Goal: Task Accomplishment & Management: Manage account settings

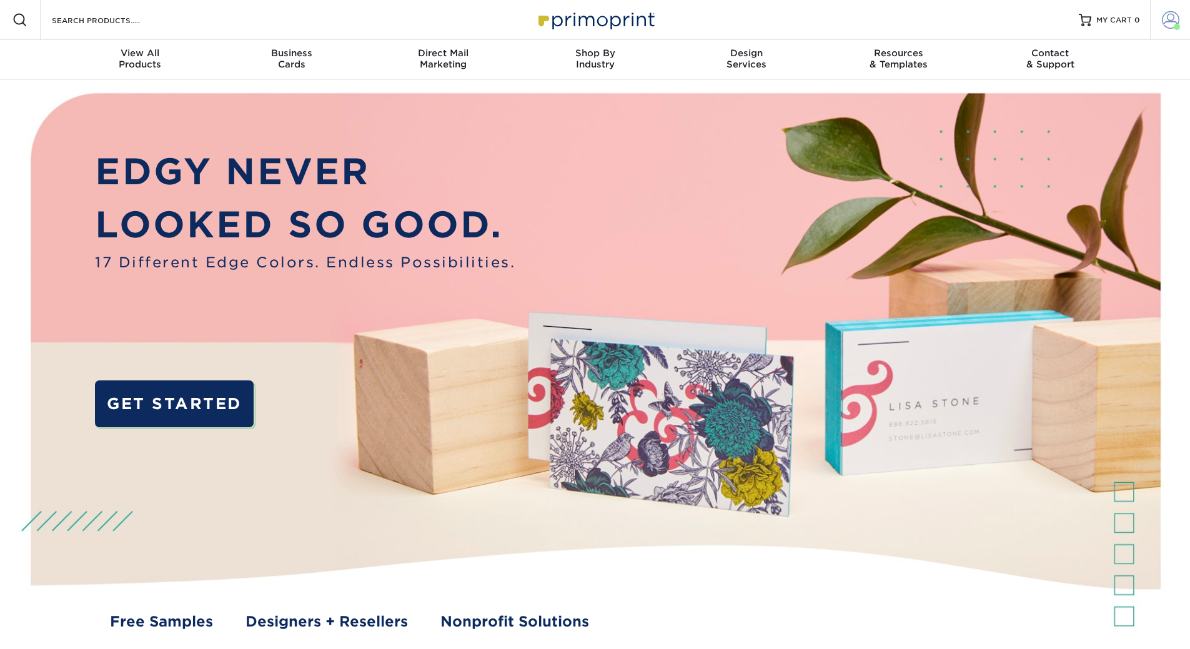
click at [1159, 24] on link "Account" at bounding box center [1170, 20] width 40 height 40
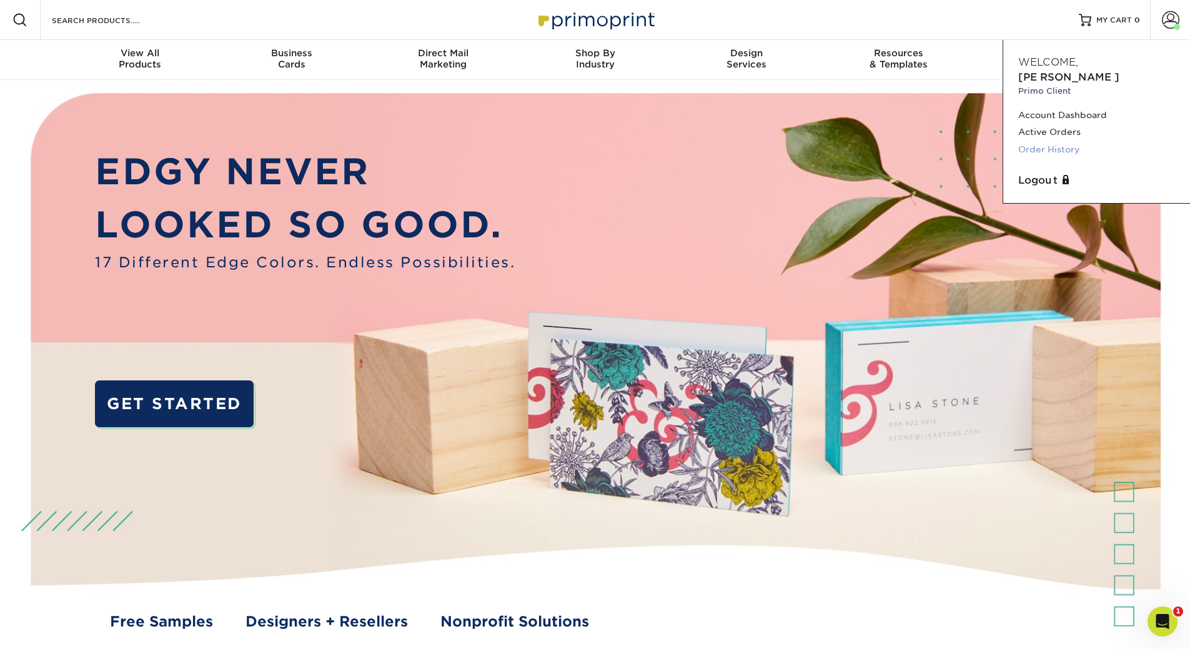
click at [1061, 141] on link "Order History" at bounding box center [1097, 149] width 157 height 17
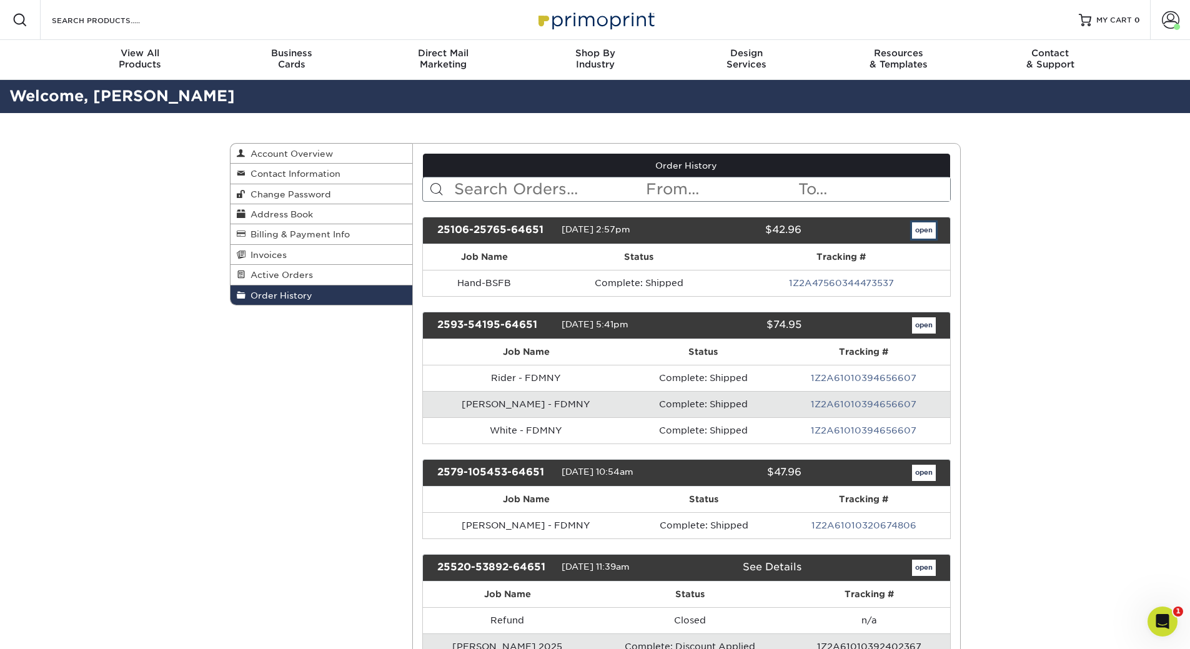
click at [933, 226] on link "open" at bounding box center [924, 230] width 24 height 16
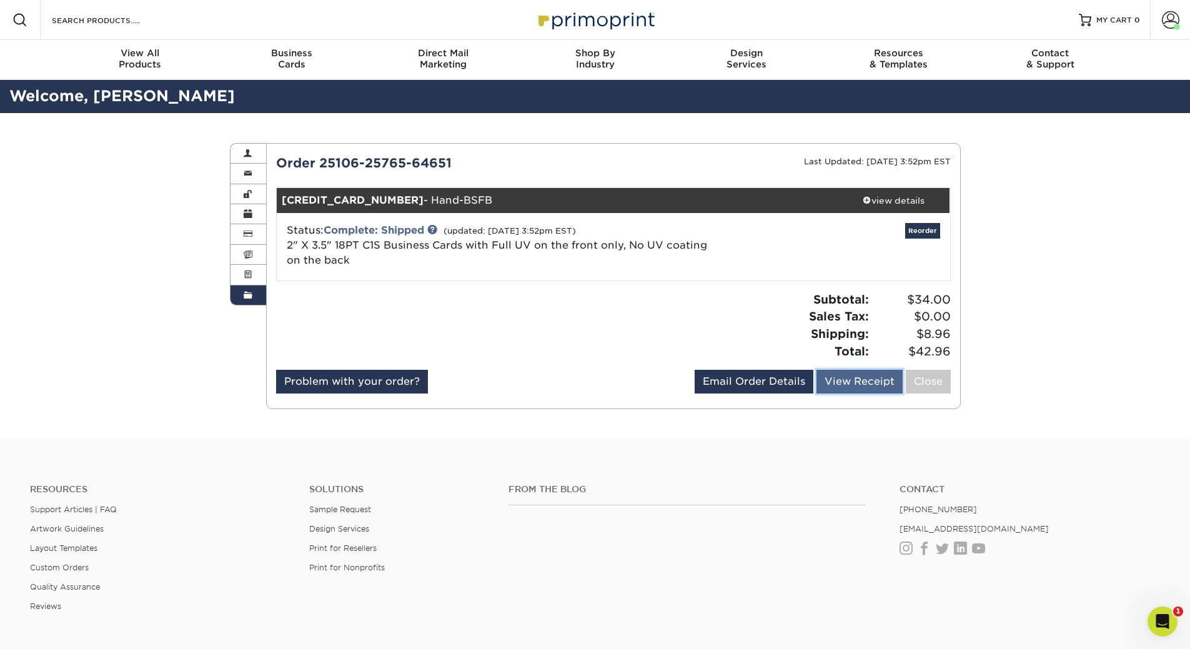
click at [832, 381] on link "View Receipt" at bounding box center [860, 382] width 86 height 24
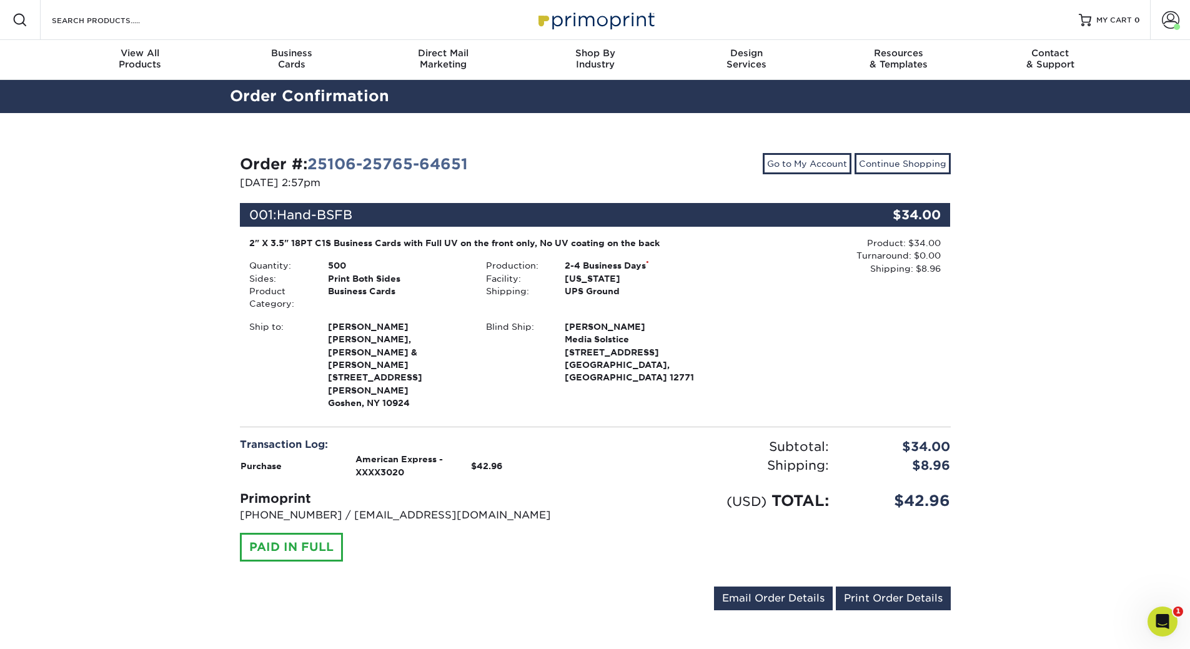
drag, startPoint x: 685, startPoint y: 241, endPoint x: 239, endPoint y: 247, distance: 446.2
click at [239, 247] on div "Order #: 25106-25765-64651 10/06/2025 2:57pm Go to My Account Continue Shopping…" at bounding box center [595, 384] width 731 height 482
copy div "2" X 3.5" 18PT C1S Business Cards with Full UV on the front only, No UV coating…"
click at [1171, 22] on span at bounding box center [1170, 19] width 17 height 17
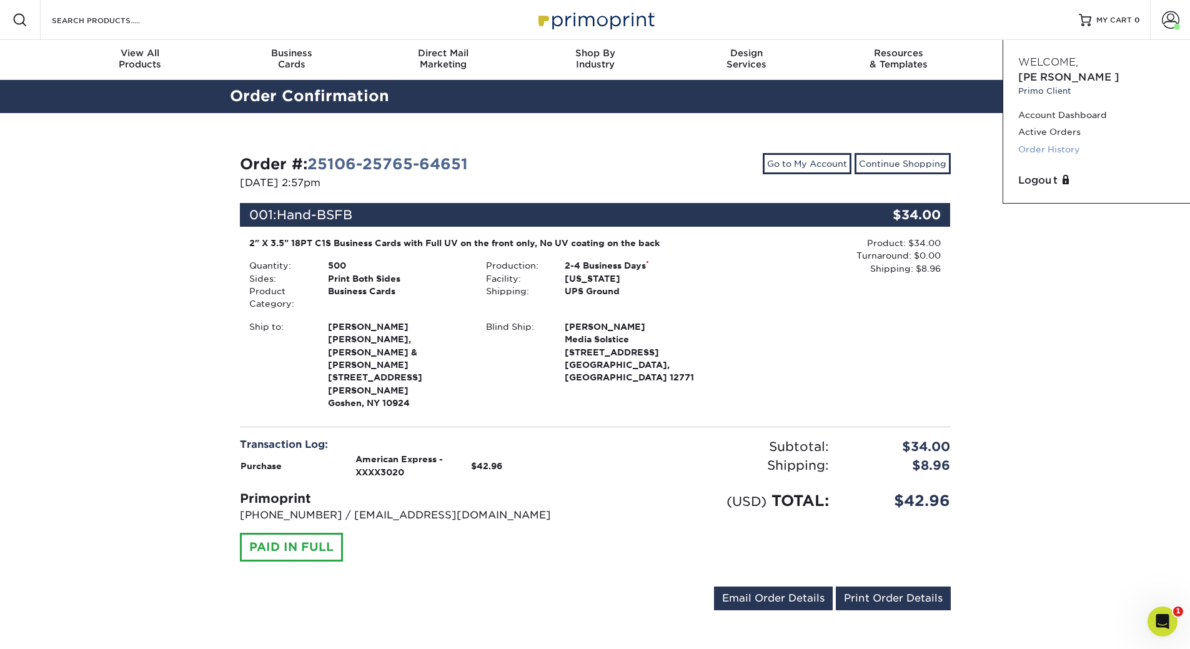
click at [1051, 141] on link "Order History" at bounding box center [1097, 149] width 157 height 17
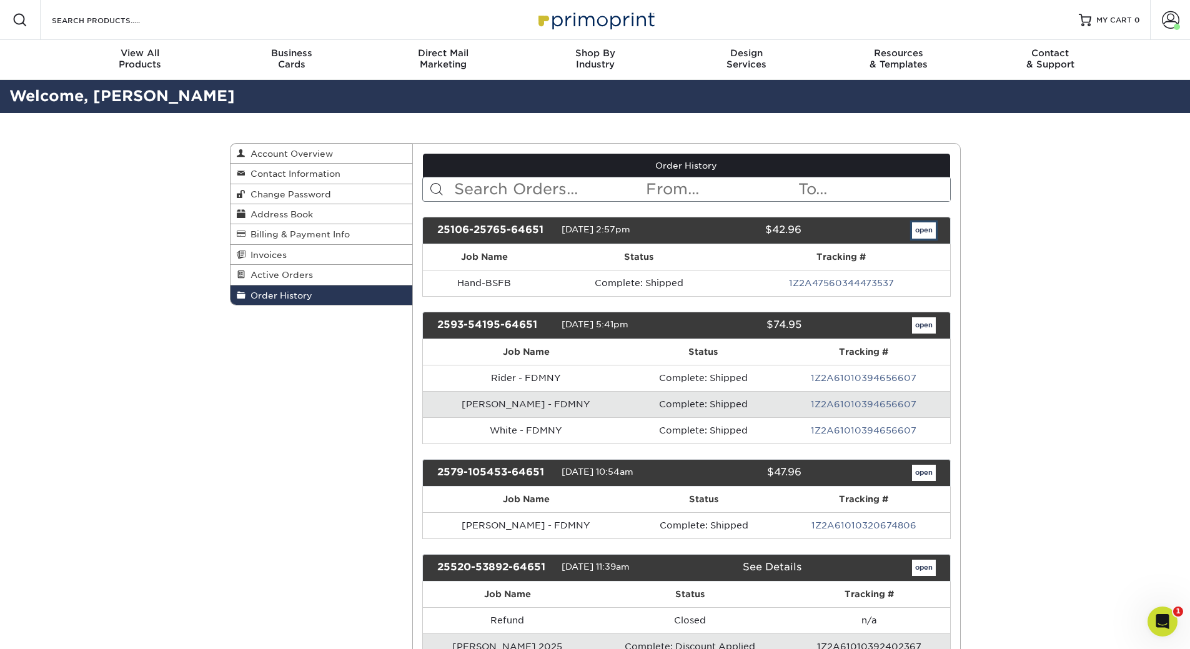
click at [922, 226] on link "open" at bounding box center [924, 230] width 24 height 16
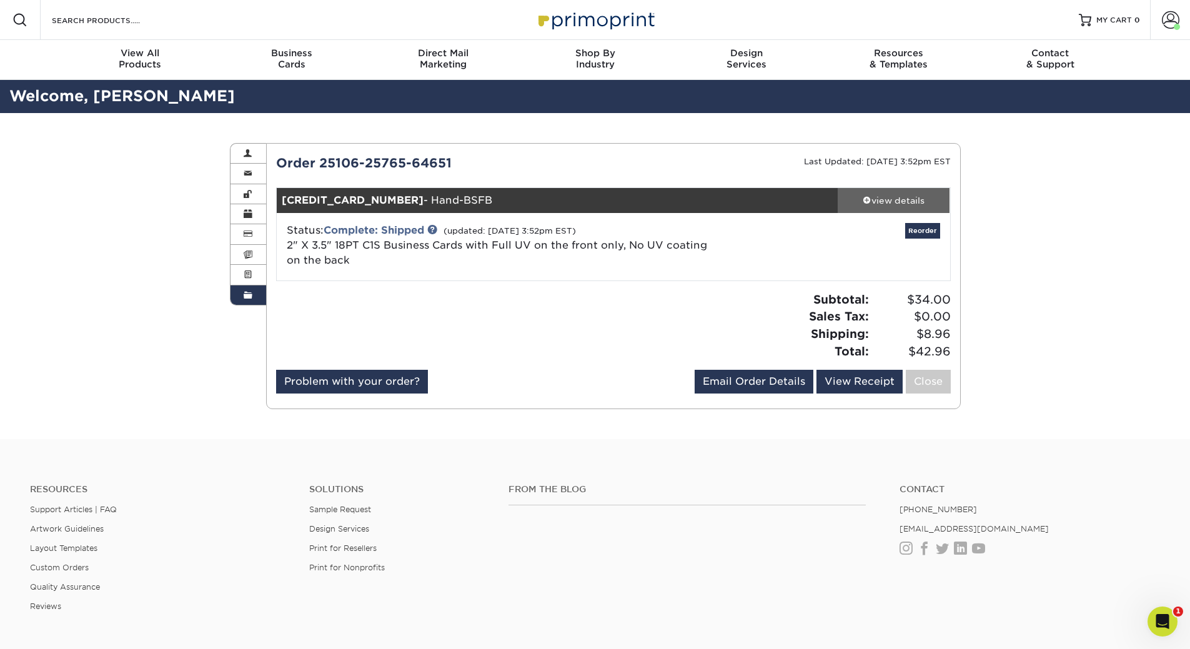
click at [909, 199] on div "view details" at bounding box center [894, 200] width 112 height 12
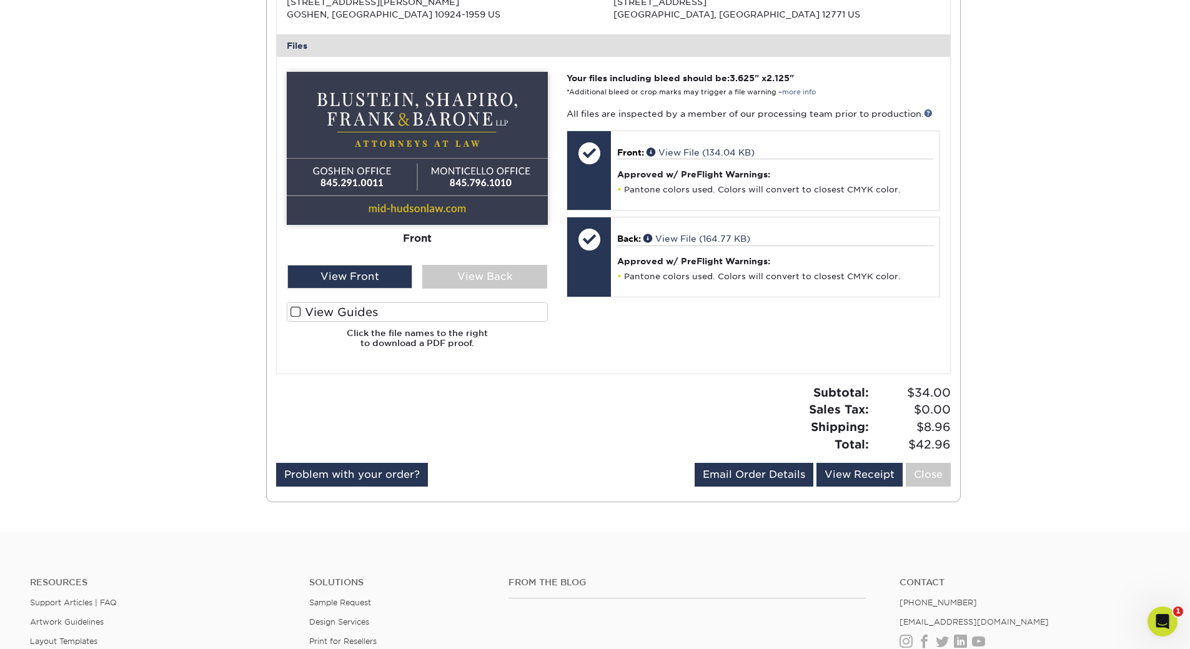
scroll to position [500, 0]
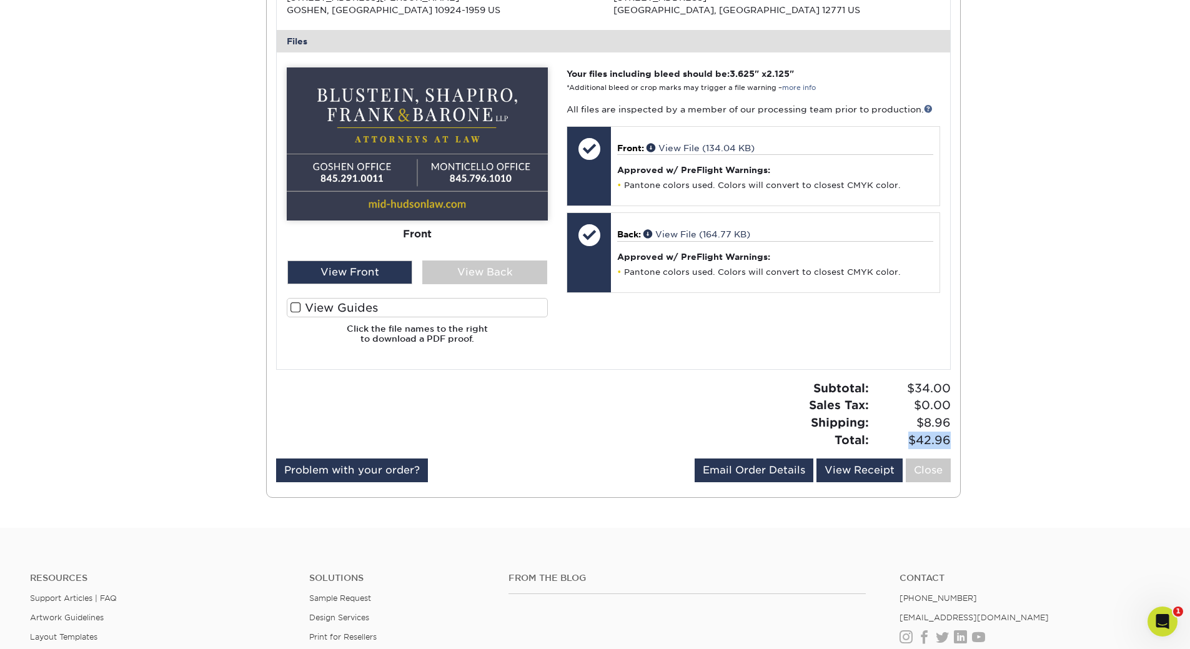
drag, startPoint x: 949, startPoint y: 440, endPoint x: 910, endPoint y: 440, distance: 39.4
click at [910, 440] on span "$42.96" at bounding box center [912, 440] width 78 height 17
copy span "$42.96"
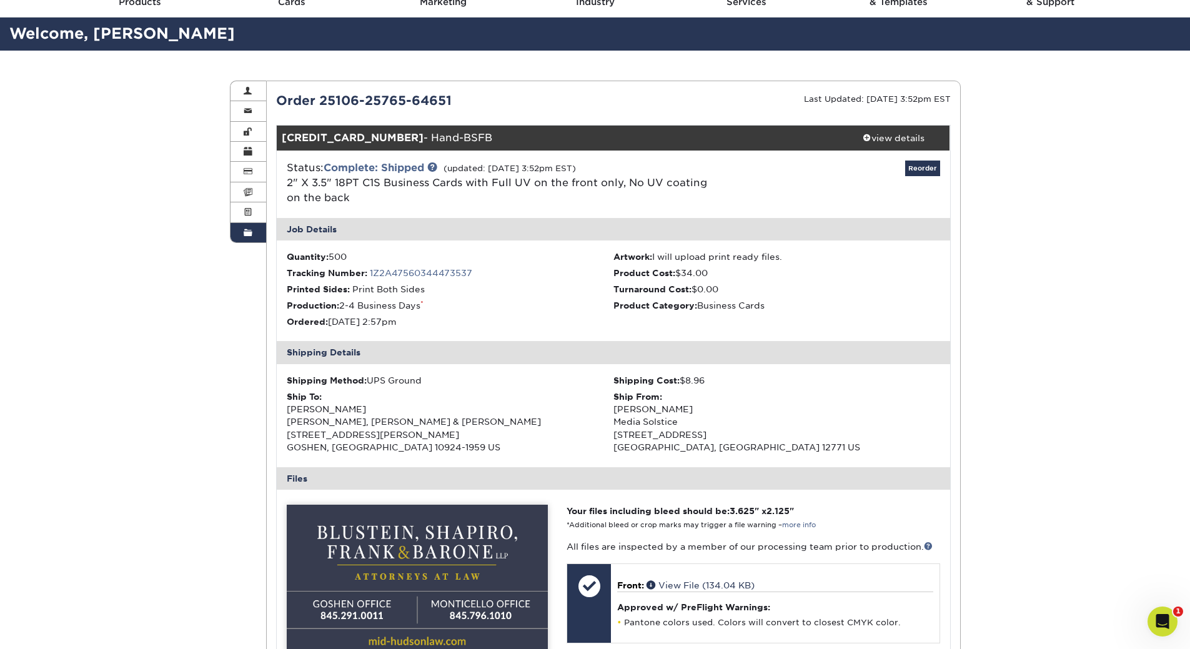
scroll to position [0, 0]
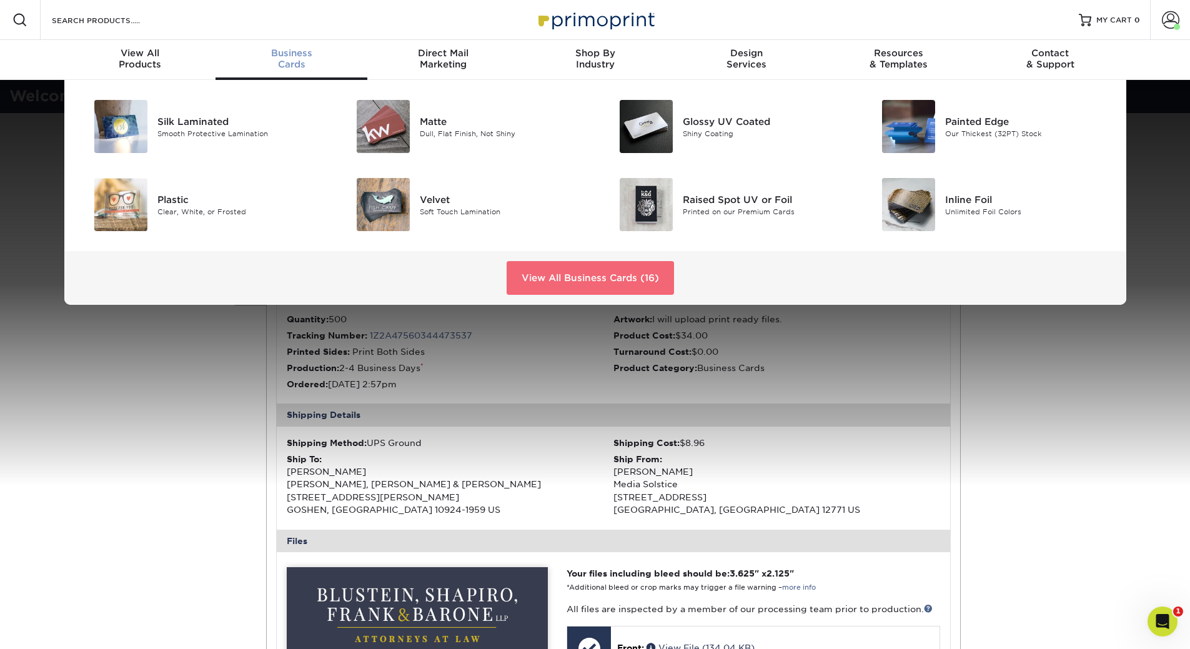
click at [538, 272] on link "View All Business Cards (16)" at bounding box center [590, 278] width 167 height 34
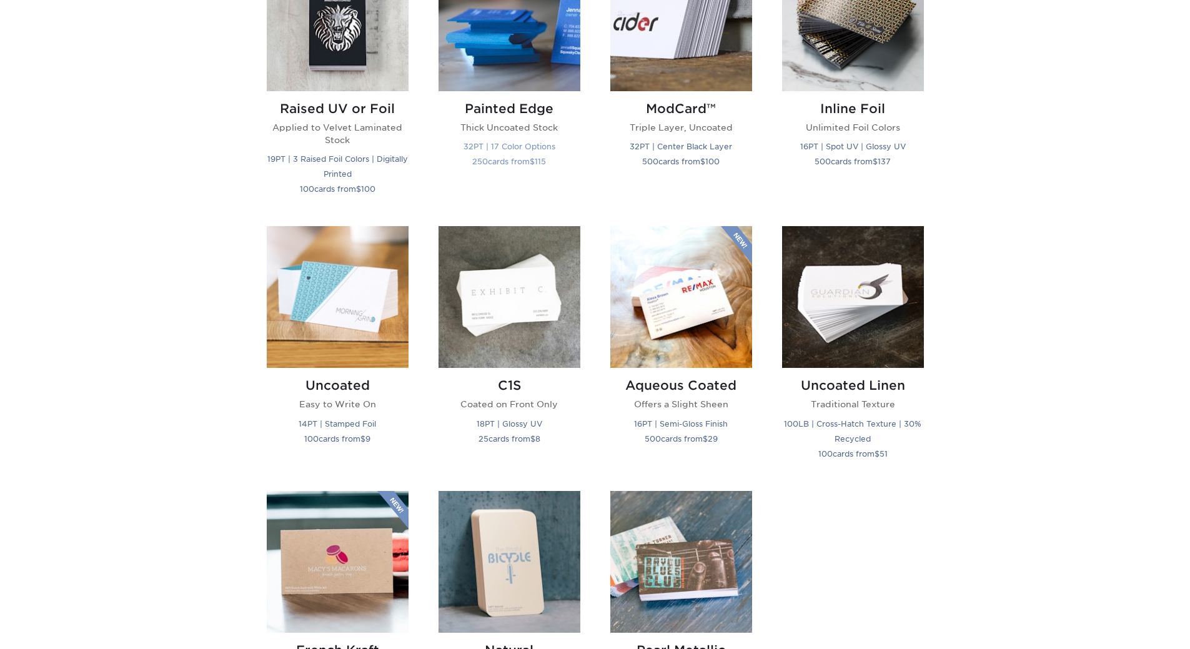
scroll to position [937, 0]
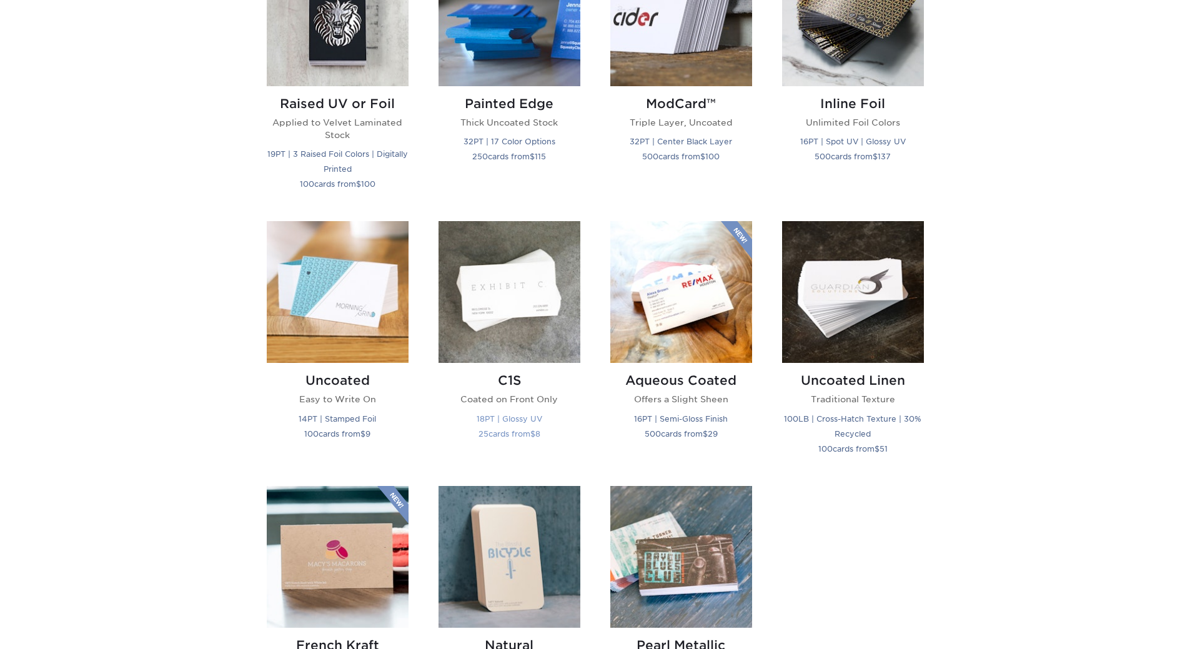
click at [533, 334] on img at bounding box center [510, 292] width 142 height 142
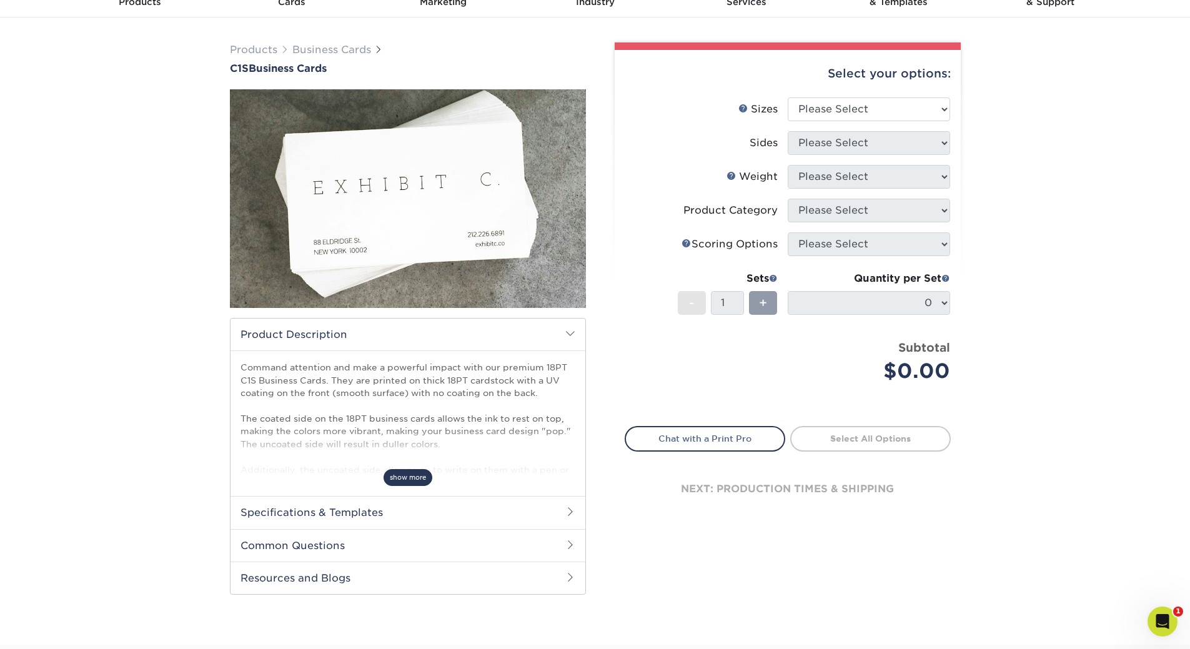
click at [413, 475] on span "show more" at bounding box center [408, 477] width 49 height 17
